Goal: Information Seeking & Learning: Learn about a topic

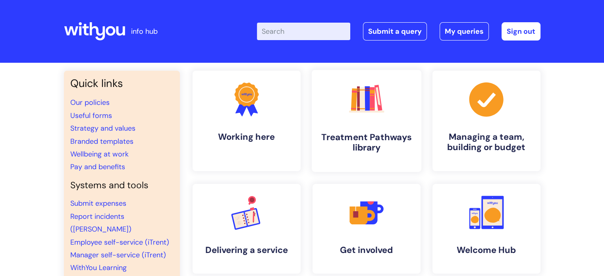
click at [328, 104] on link ".cls-1{fill:#f89b22;}.cls-1,.cls-2,.cls-3,.cls-4,.cls-5,.cls-6,.cls-7{stroke-wi…" at bounding box center [366, 121] width 110 height 102
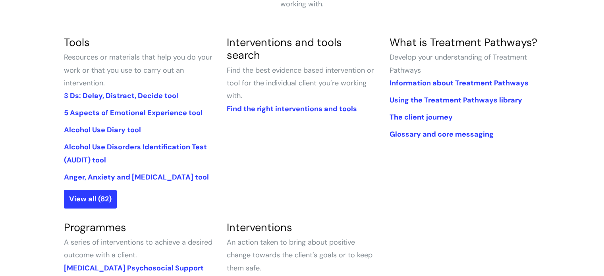
scroll to position [176, 0]
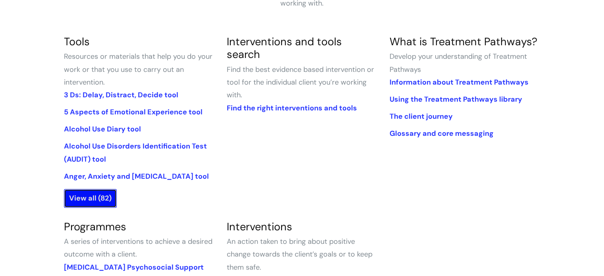
click at [92, 200] on link "View all (82)" at bounding box center [90, 198] width 53 height 18
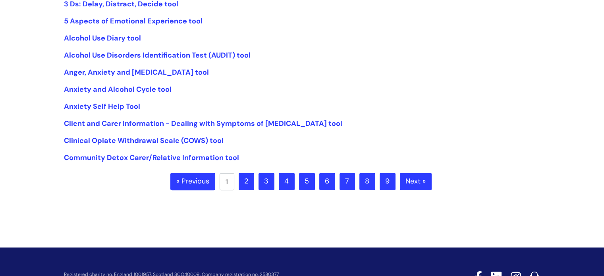
scroll to position [216, 0]
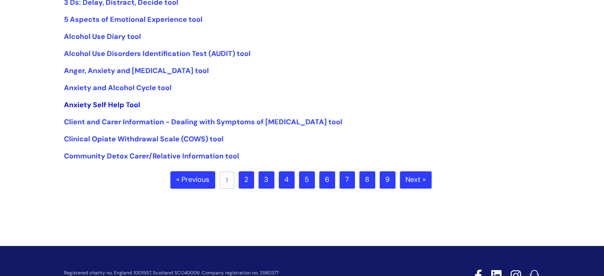
click at [108, 105] on link "Anxiety Self Help Tool" at bounding box center [102, 105] width 76 height 10
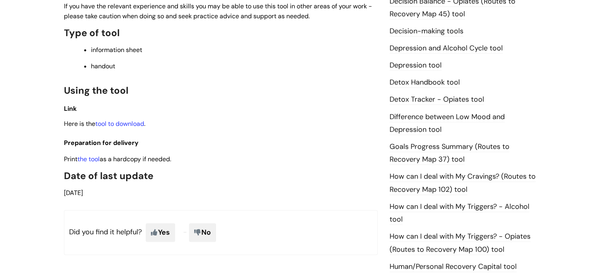
scroll to position [417, 0]
click at [136, 123] on link "tool to download" at bounding box center [119, 123] width 49 height 8
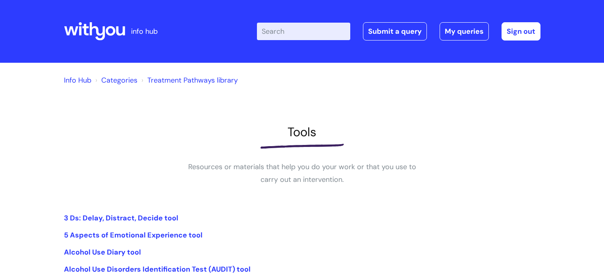
scroll to position [216, 0]
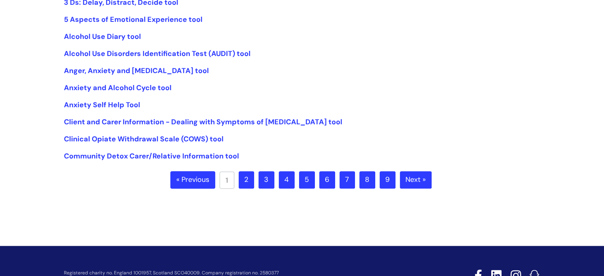
click at [244, 185] on link "2" at bounding box center [246, 179] width 15 height 17
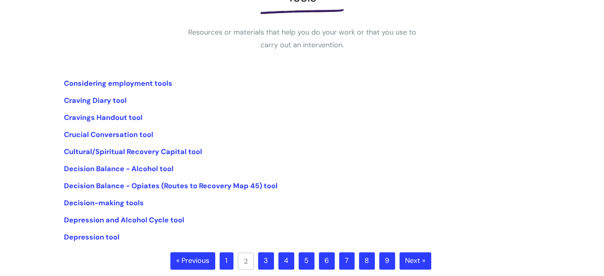
scroll to position [135, 0]
click at [157, 166] on link "Decision Balance - Alcohol tool" at bounding box center [119, 169] width 110 height 10
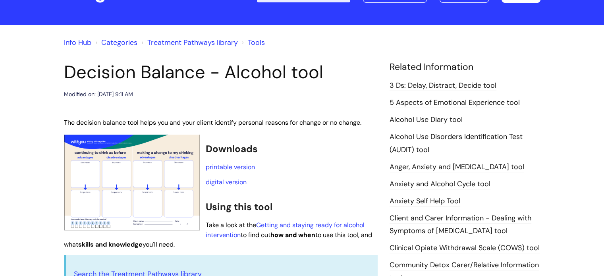
scroll to position [37, 0]
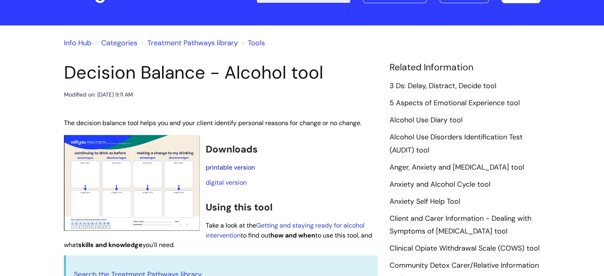
click at [227, 169] on link "printable version" at bounding box center [230, 167] width 49 height 8
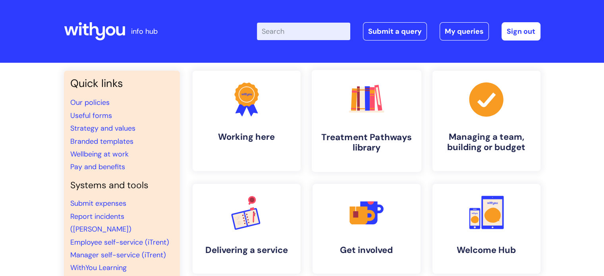
click at [364, 103] on rect at bounding box center [362, 98] width 6 height 23
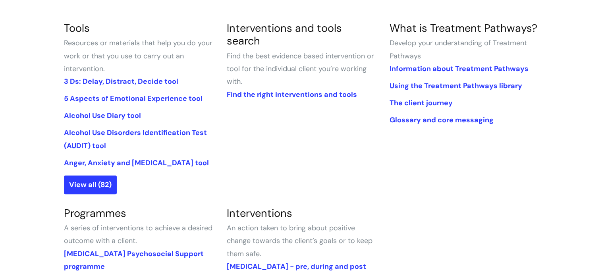
scroll to position [190, 0]
click at [77, 184] on link "View all (82)" at bounding box center [90, 184] width 53 height 18
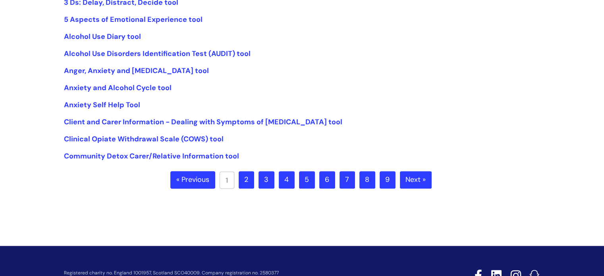
scroll to position [230, 0]
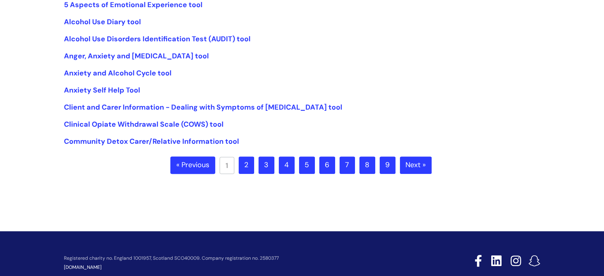
click at [252, 161] on link "2" at bounding box center [246, 164] width 15 height 17
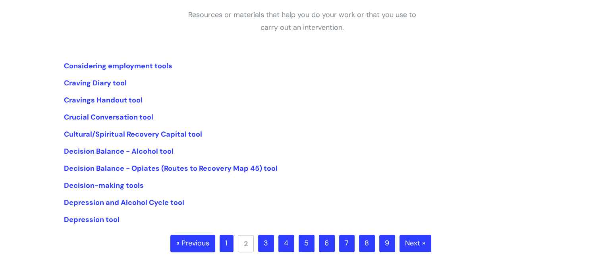
scroll to position [152, 0]
click at [261, 242] on link "3" at bounding box center [266, 242] width 16 height 17
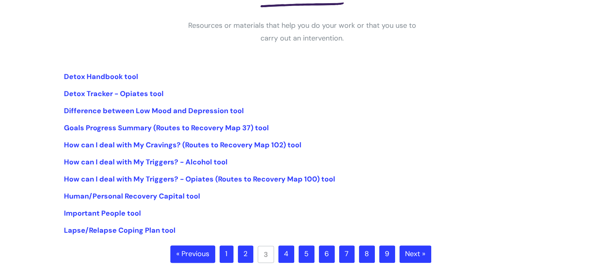
scroll to position [152, 0]
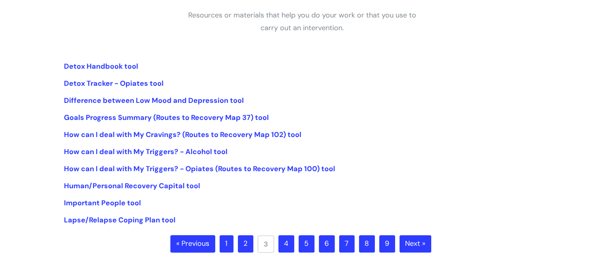
click at [284, 244] on link "4" at bounding box center [286, 243] width 16 height 17
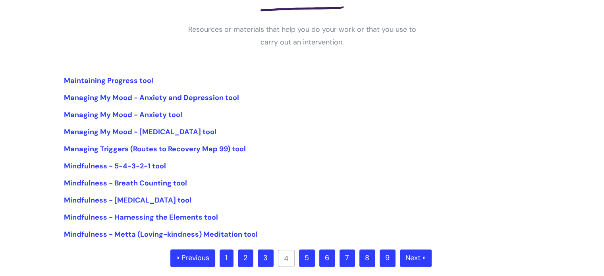
scroll to position [138, 0]
click at [271, 257] on link "3" at bounding box center [266, 257] width 16 height 17
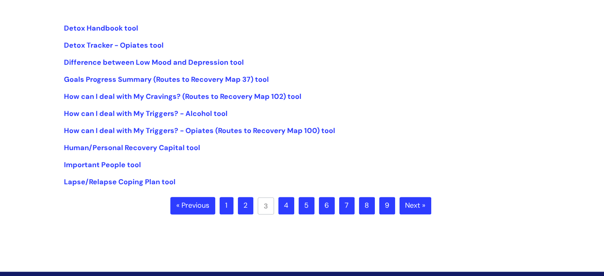
scroll to position [191, 0]
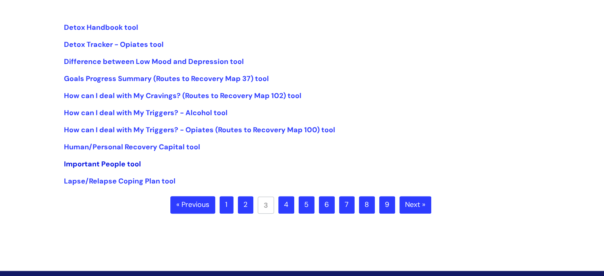
click at [117, 165] on link "Important People tool" at bounding box center [102, 164] width 77 height 10
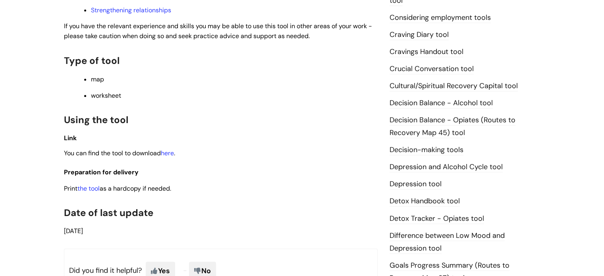
scroll to position [316, 0]
click at [94, 189] on link "the tool" at bounding box center [88, 187] width 22 height 8
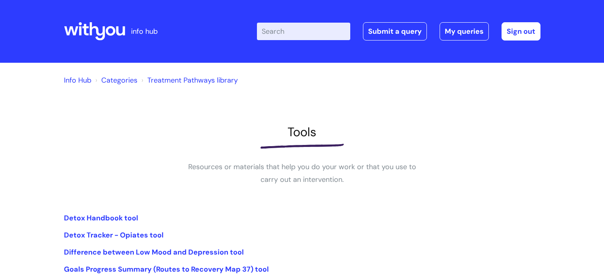
scroll to position [191, 0]
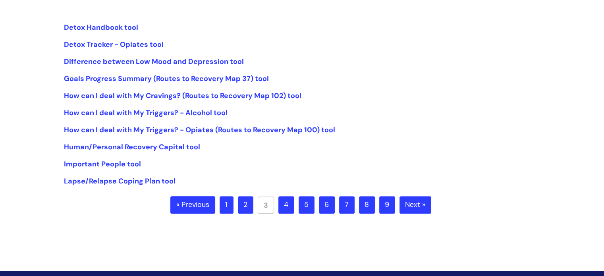
click at [284, 203] on link "4" at bounding box center [286, 204] width 16 height 17
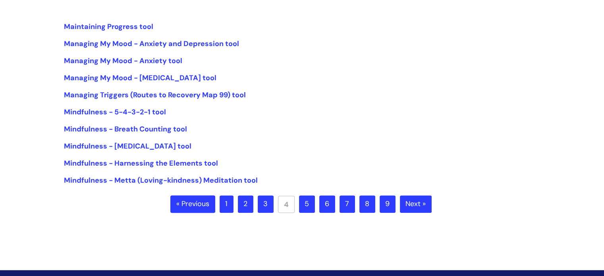
scroll to position [192, 0]
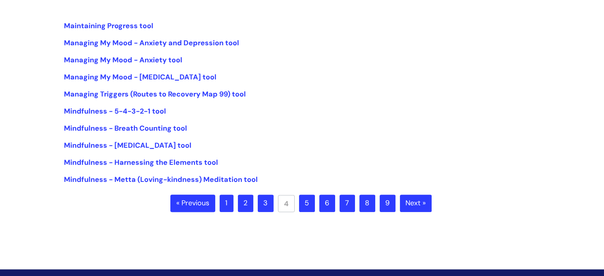
click at [310, 203] on link "5" at bounding box center [307, 202] width 16 height 17
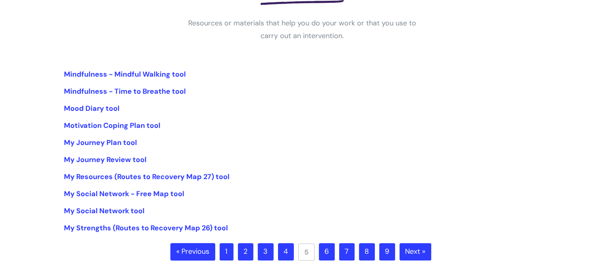
scroll to position [146, 0]
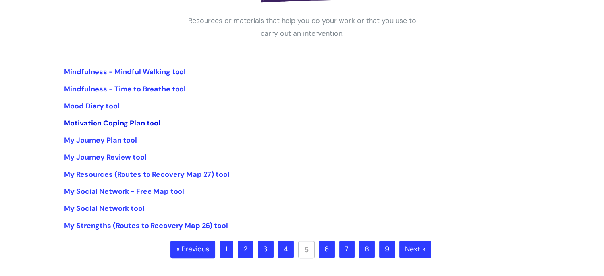
click at [126, 122] on link "Motivation Coping Plan tool" at bounding box center [112, 123] width 96 height 10
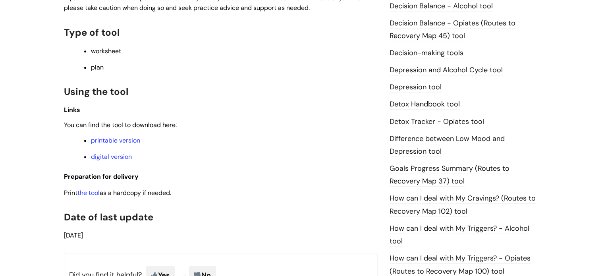
scroll to position [412, 0]
click at [111, 148] on ul "printable version digital version" at bounding box center [225, 148] width 306 height 26
click at [111, 144] on link "printable version" at bounding box center [115, 140] width 49 height 8
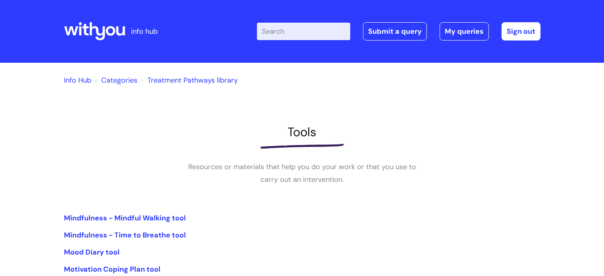
scroll to position [146, 0]
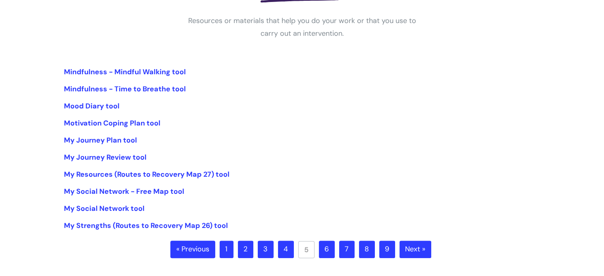
click at [330, 254] on link "6" at bounding box center [327, 249] width 16 height 17
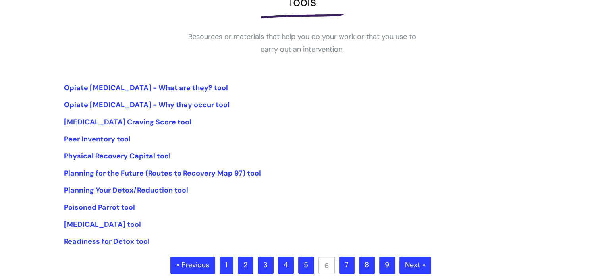
scroll to position [131, 0]
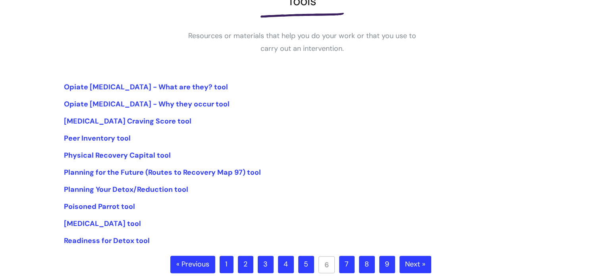
click at [345, 263] on link "7" at bounding box center [346, 264] width 15 height 17
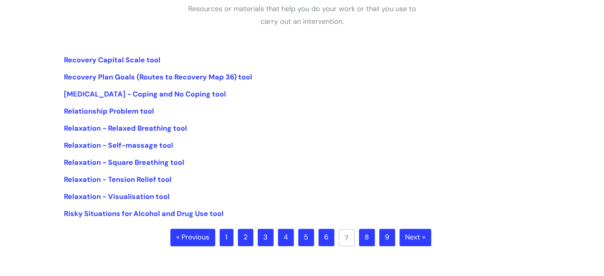
scroll to position [191, 0]
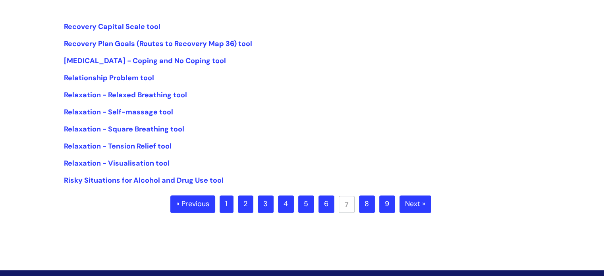
click at [370, 206] on link "8" at bounding box center [367, 203] width 16 height 17
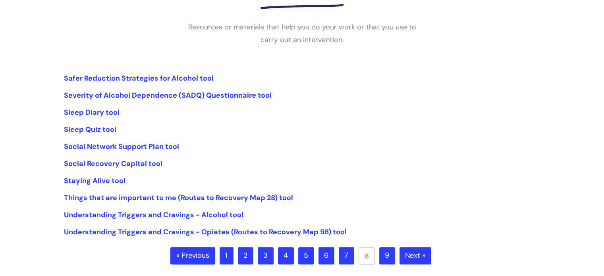
scroll to position [141, 0]
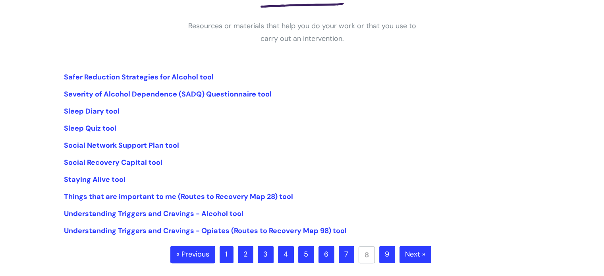
click at [385, 255] on link "9" at bounding box center [387, 254] width 16 height 17
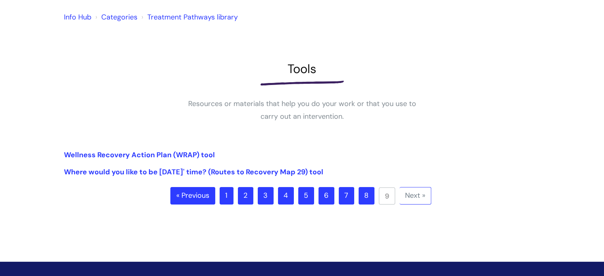
scroll to position [64, 0]
